Goal: Task Accomplishment & Management: Manage account settings

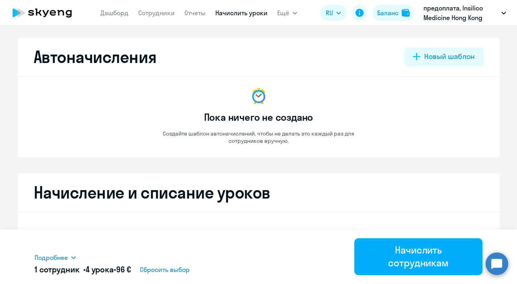
select select "4"
select select "10"
click at [114, 13] on link "Дашборд" at bounding box center [114, 13] width 28 height 8
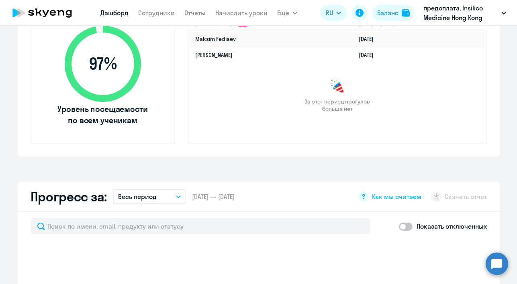
scroll to position [236, 0]
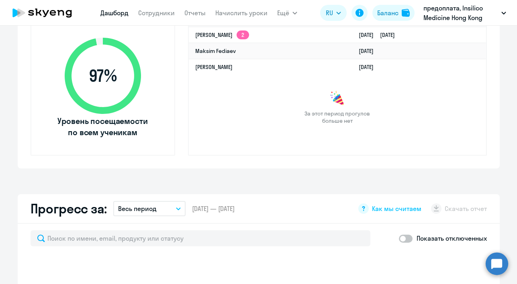
select select "30"
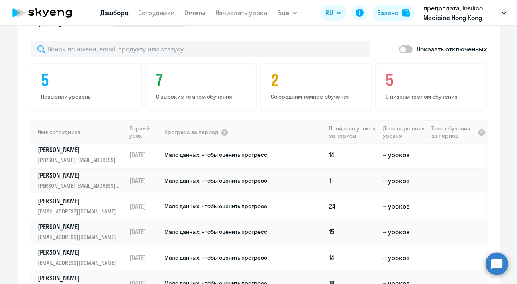
scroll to position [568, 0]
click at [58, 199] on p "[PERSON_NAME]" at bounding box center [79, 200] width 83 height 9
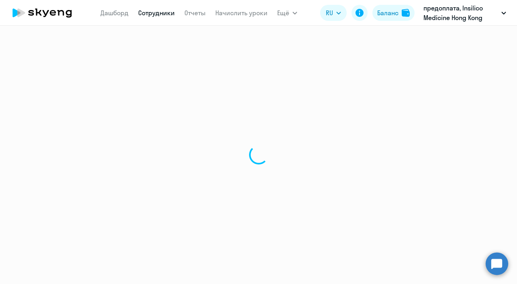
select select "english"
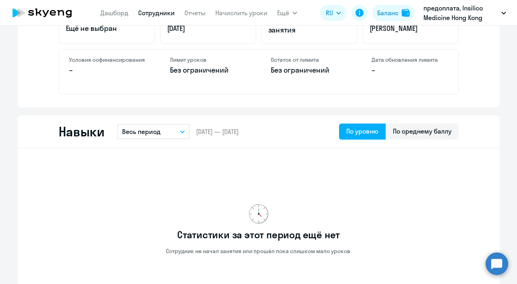
scroll to position [361, 0]
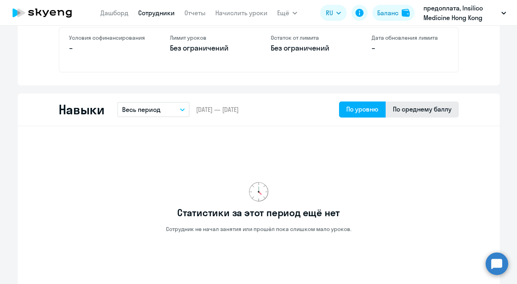
click at [423, 114] on div "По среднему баллу" at bounding box center [422, 109] width 59 height 10
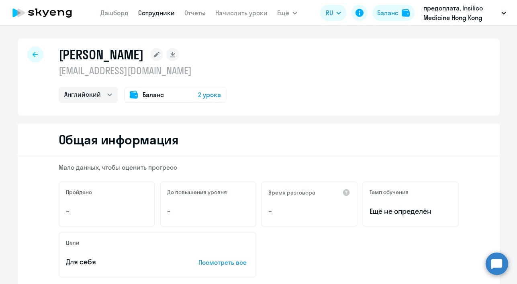
scroll to position [2, 0]
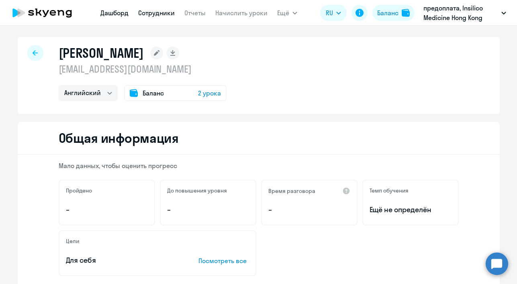
click at [110, 15] on link "Дашборд" at bounding box center [114, 13] width 28 height 8
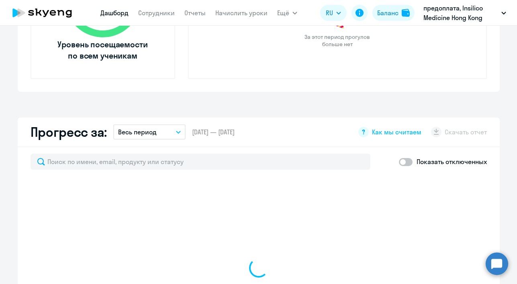
scroll to position [446, 0]
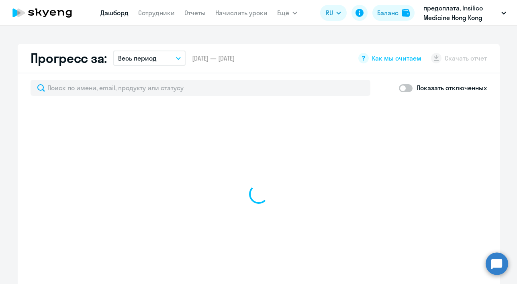
select select "30"
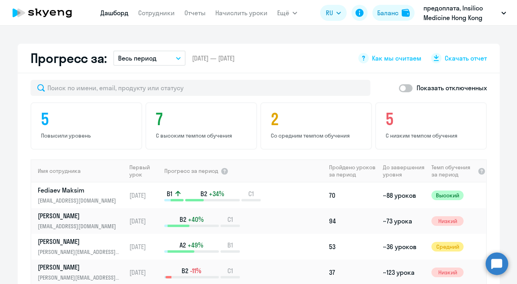
scroll to position [0, 0]
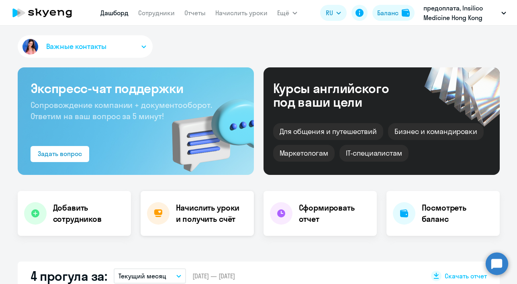
click at [200, 215] on h4 "Начислить уроки и получить счёт" at bounding box center [211, 213] width 70 height 22
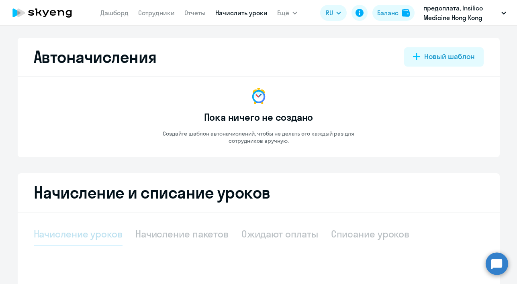
select select "10"
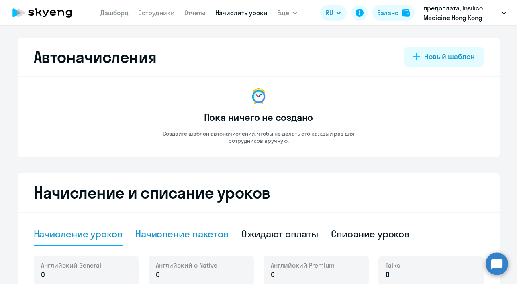
click at [199, 234] on div "Начисление пакетов" at bounding box center [181, 234] width 93 height 13
select select "10"
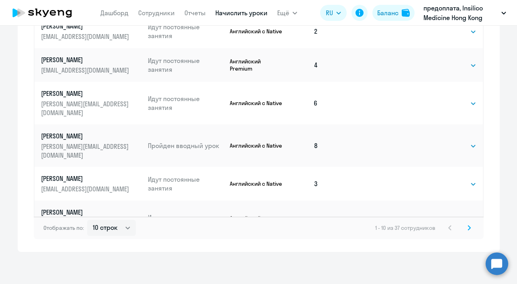
scroll to position [497, 0]
click at [468, 230] on icon at bounding box center [469, 228] width 3 height 6
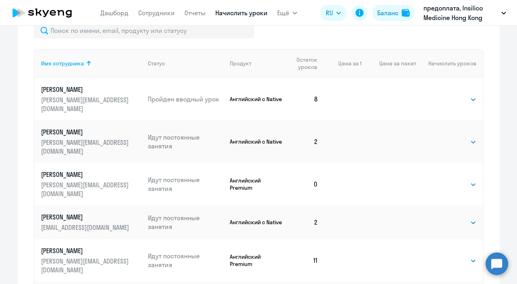
scroll to position [299, 0]
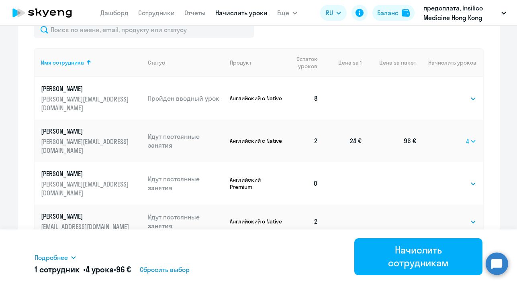
select select "8"
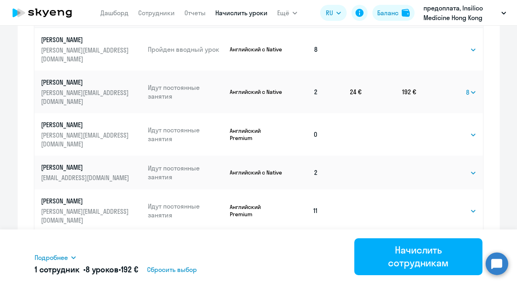
scroll to position [366, 0]
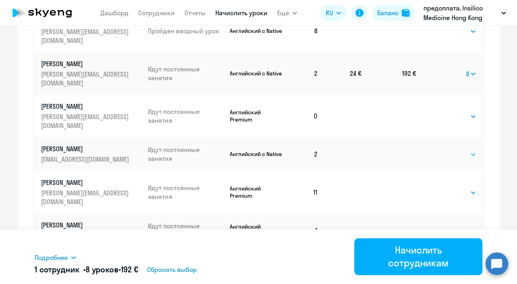
select select "8"
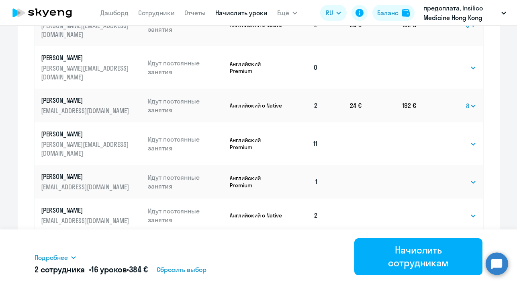
scroll to position [417, 0]
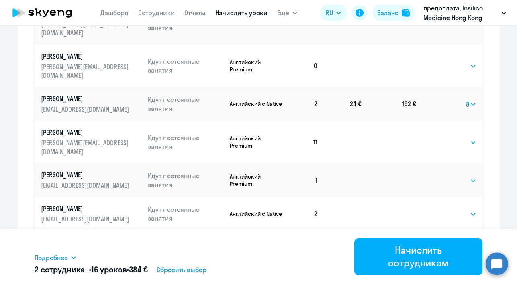
select select "8"
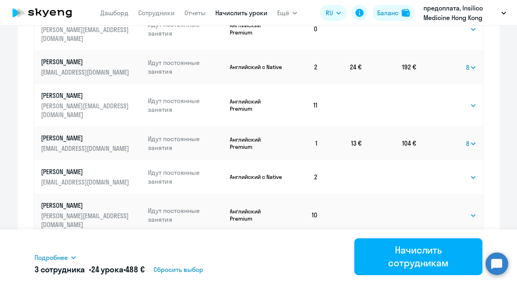
scroll to position [458, 0]
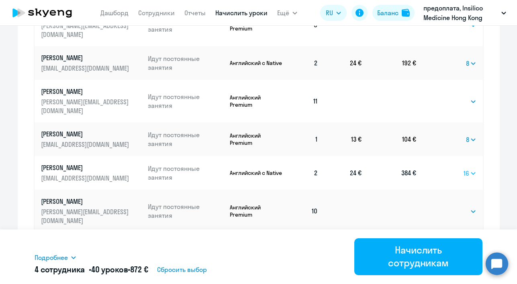
select select "8"
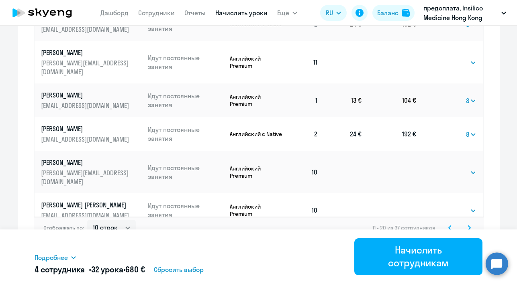
scroll to position [497, 0]
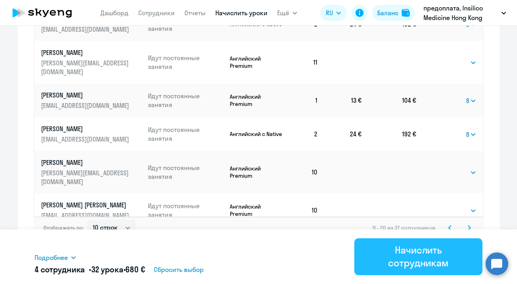
click at [415, 259] on div "Начислить сотрудникам" at bounding box center [419, 257] width 106 height 26
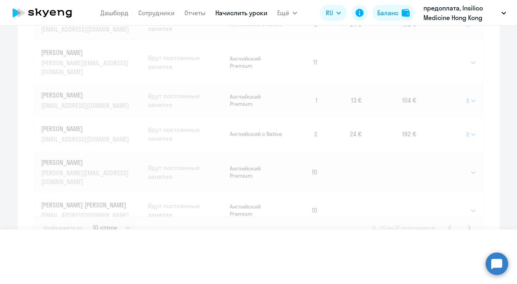
select select
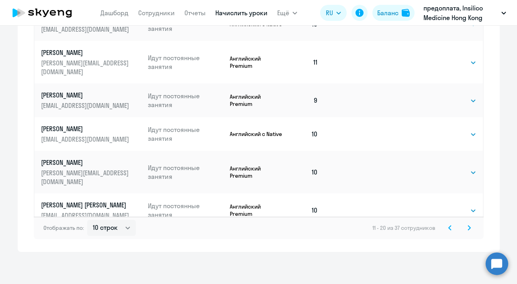
click at [449, 229] on icon at bounding box center [450, 228] width 2 height 4
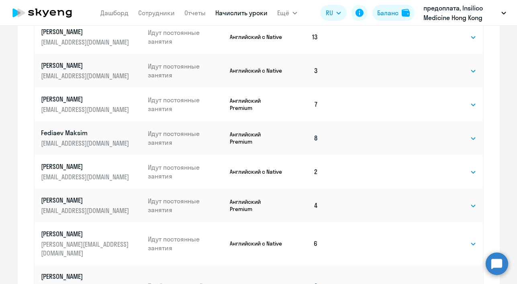
scroll to position [363, 0]
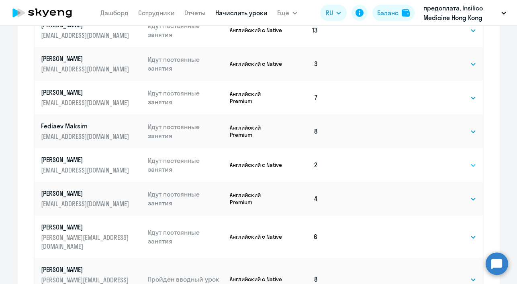
select select "8"
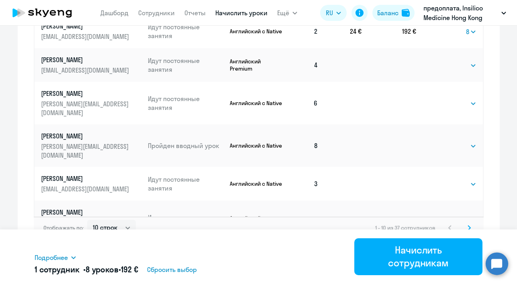
scroll to position [497, 0]
select select "8"
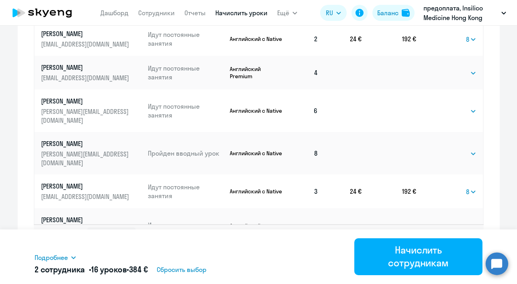
scroll to position [485, 0]
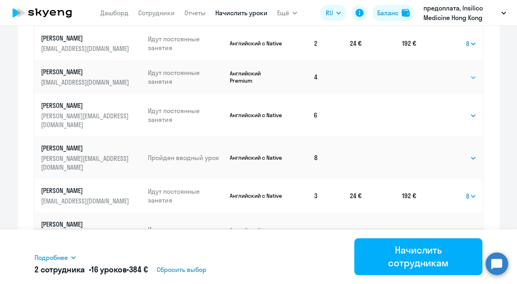
select select "4"
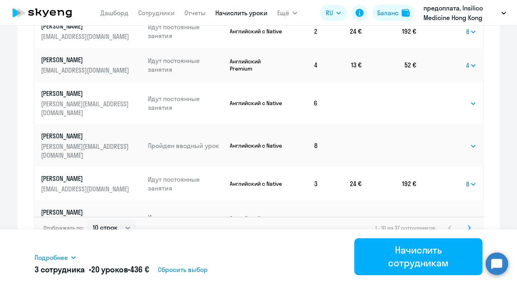
scroll to position [497, 0]
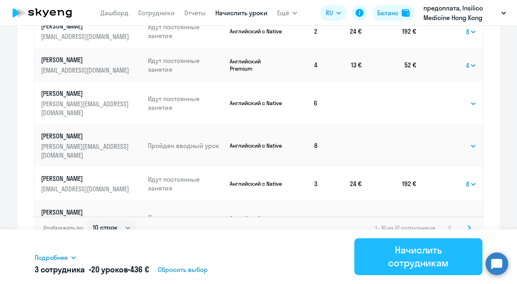
click at [416, 261] on div "Начислить сотрудникам" at bounding box center [419, 257] width 106 height 26
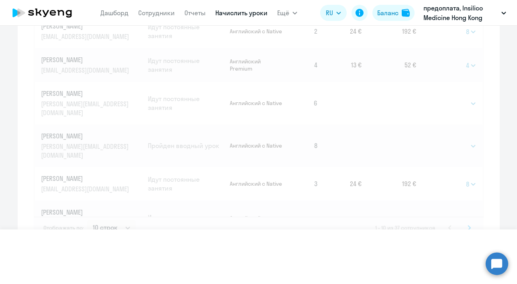
select select
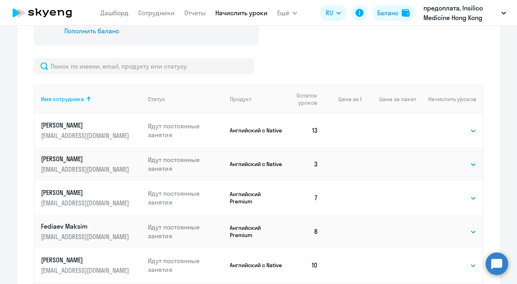
scroll to position [262, 0]
select select "8"
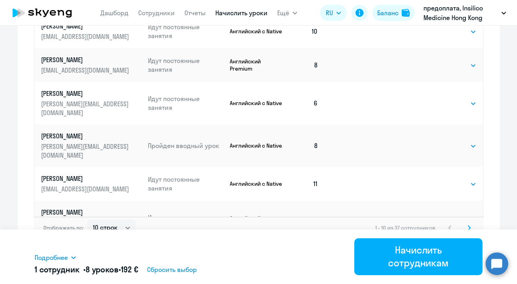
scroll to position [497, 0]
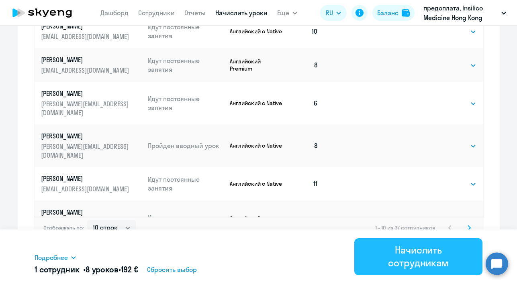
click at [433, 253] on div "Начислить сотрудникам" at bounding box center [419, 257] width 106 height 26
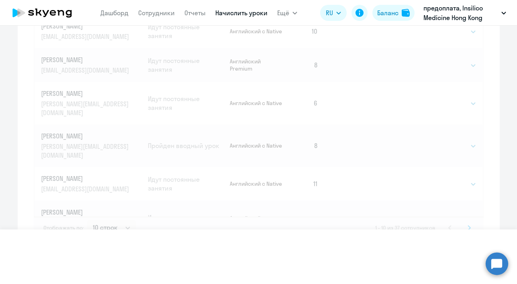
select select
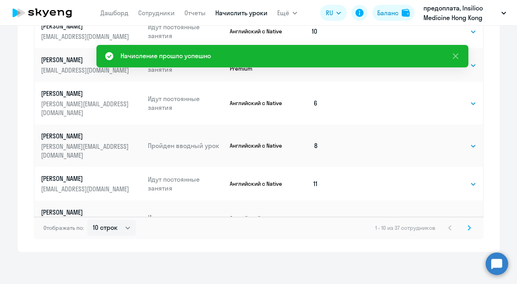
click at [468, 229] on icon at bounding box center [469, 228] width 3 height 6
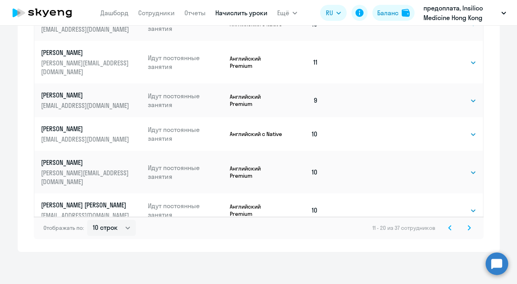
click at [468, 227] on icon at bounding box center [469, 228] width 2 height 4
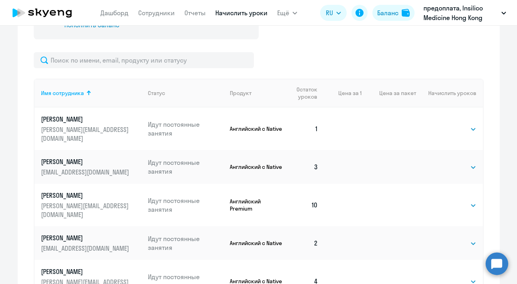
scroll to position [274, 0]
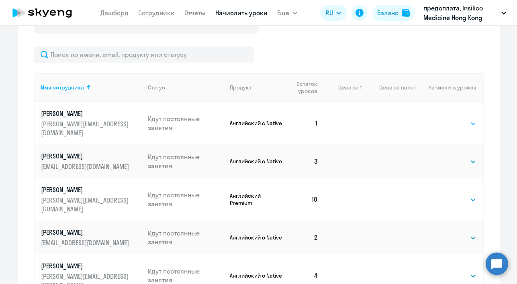
select select "8"
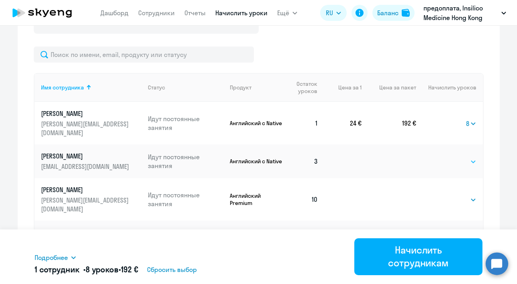
select select "4"
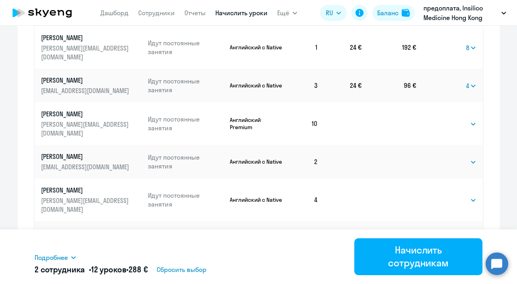
scroll to position [367, 0]
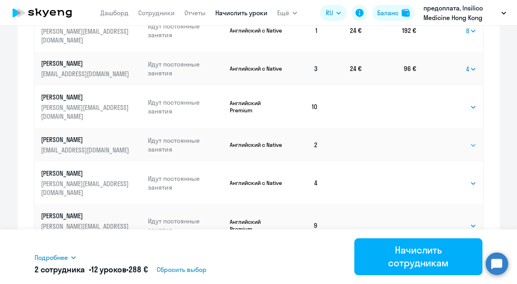
select select "8"
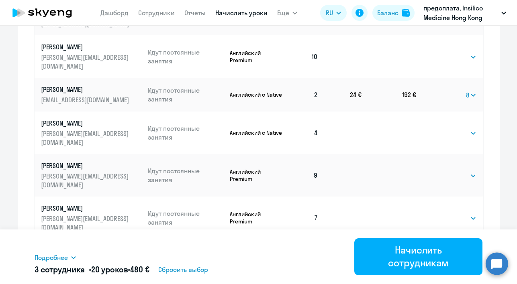
scroll to position [417, 0]
select select "4"
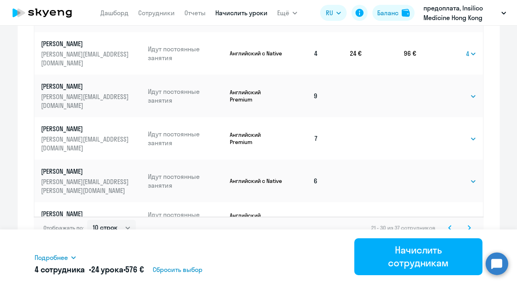
scroll to position [497, 0]
select select "4"
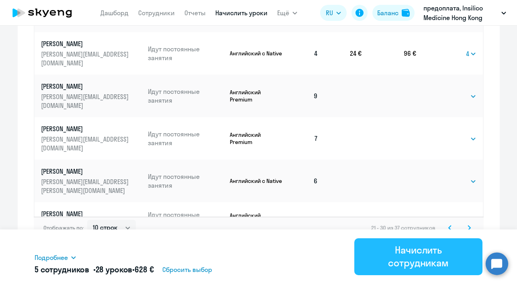
click at [399, 262] on div "Начислить сотрудникам" at bounding box center [419, 257] width 106 height 26
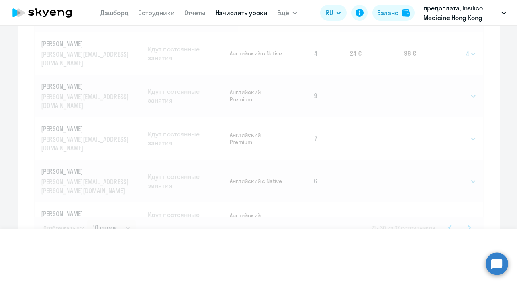
select select
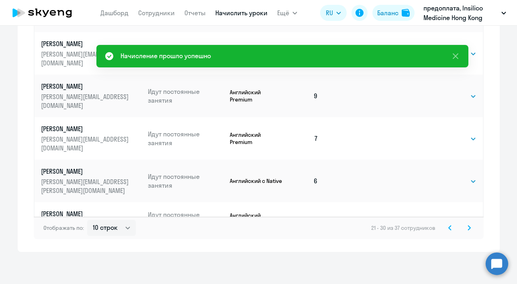
click at [468, 230] on icon at bounding box center [469, 228] width 3 height 6
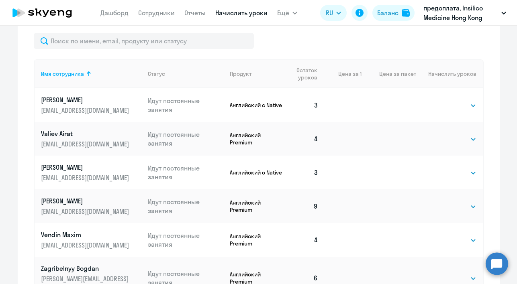
scroll to position [310, 0]
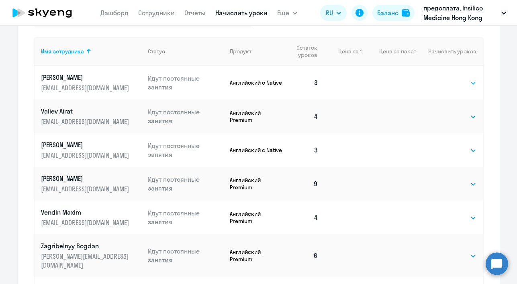
select select "4"
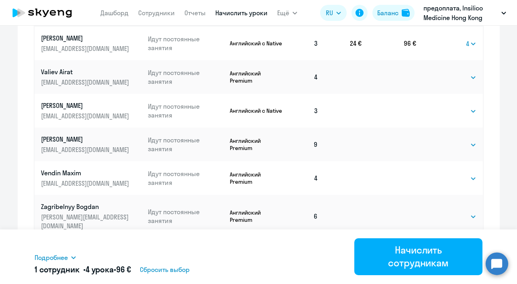
scroll to position [351, 0]
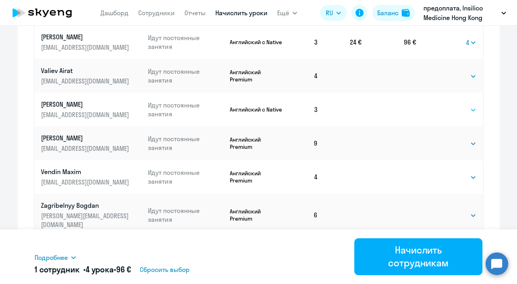
select select "4"
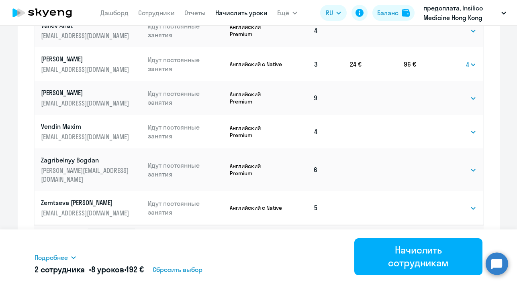
scroll to position [395, 0]
select select "4"
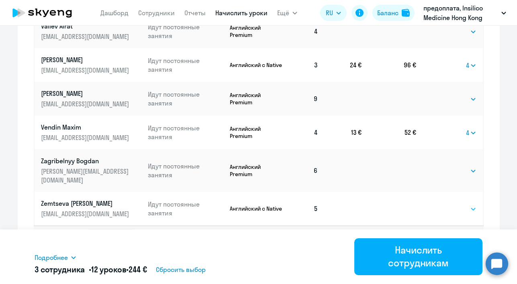
select select "4"
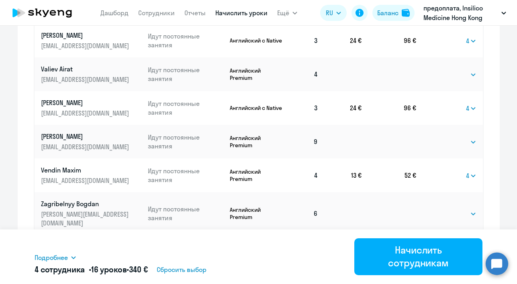
scroll to position [351, 0]
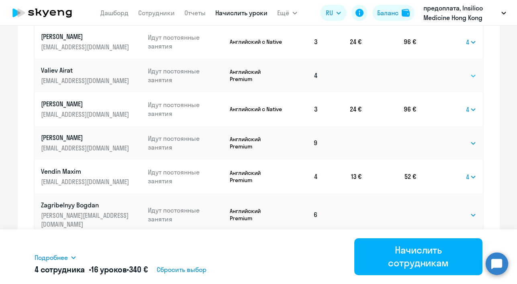
select select "4"
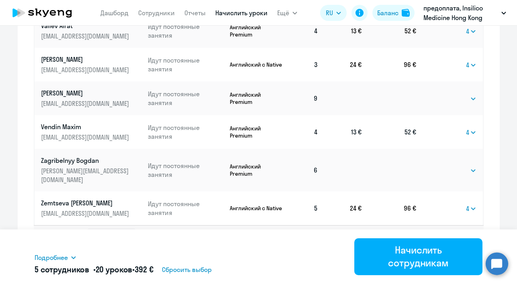
scroll to position [395, 0]
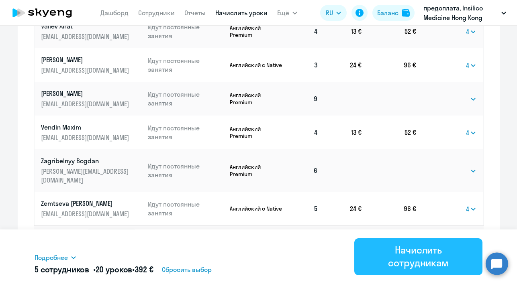
click at [416, 261] on div "Начислить сотрудникам" at bounding box center [419, 257] width 106 height 26
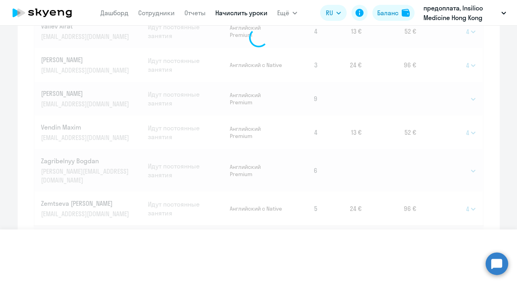
select select
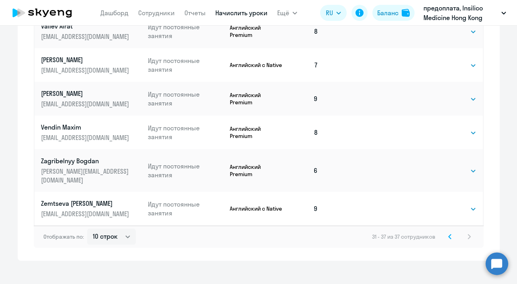
click at [449, 235] on icon at bounding box center [450, 237] width 2 height 4
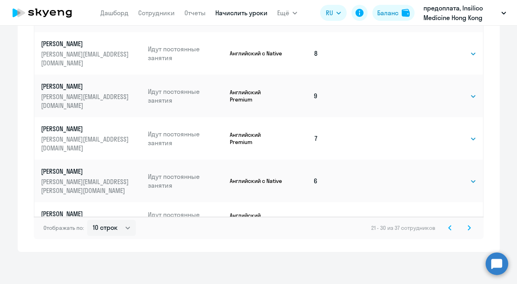
scroll to position [497, 0]
click at [449, 229] on icon at bounding box center [450, 228] width 2 height 4
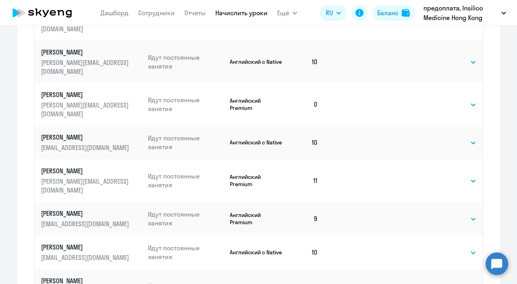
scroll to position [488, 0]
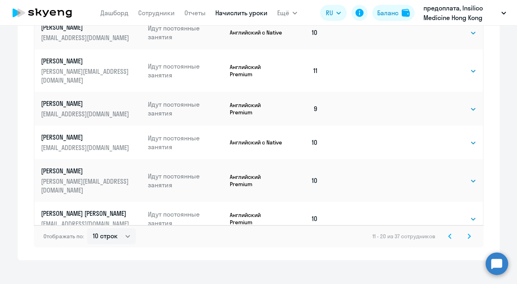
click at [448, 236] on icon at bounding box center [449, 237] width 3 height 6
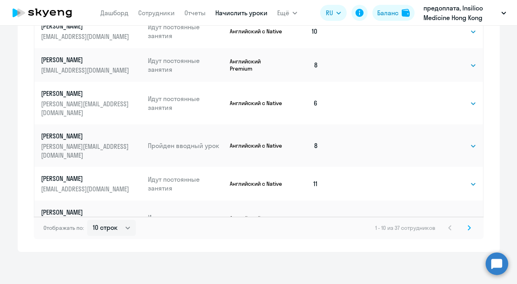
scroll to position [497, 0]
select select "4"
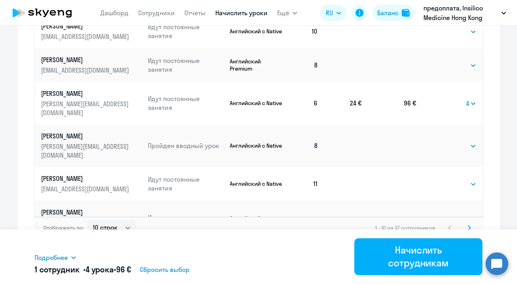
click at [167, 270] on span "Сбросить выбор" at bounding box center [165, 270] width 50 height 10
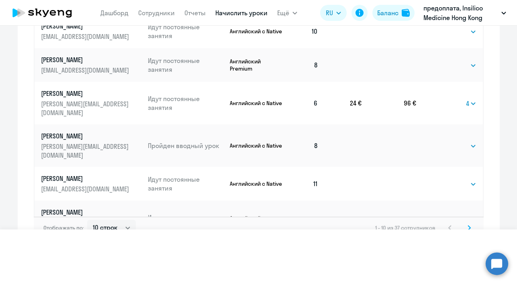
select select
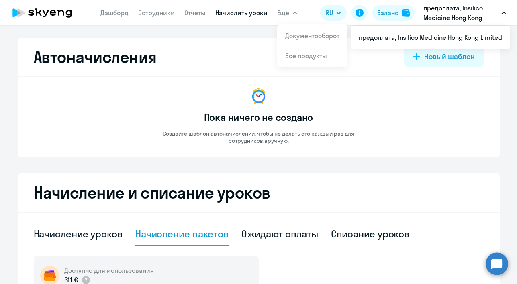
scroll to position [0, 0]
